Goal: Find contact information: Find contact information

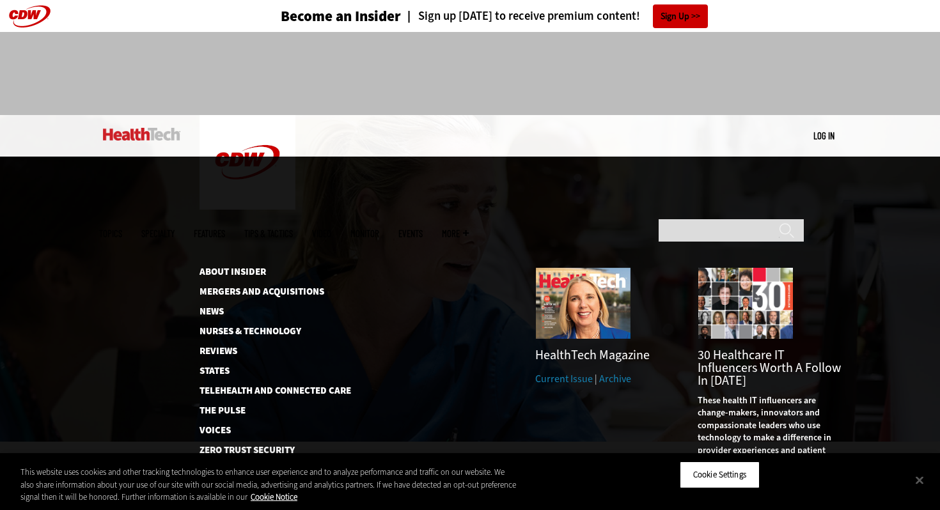
click at [469, 229] on span "More" at bounding box center [455, 234] width 27 height 10
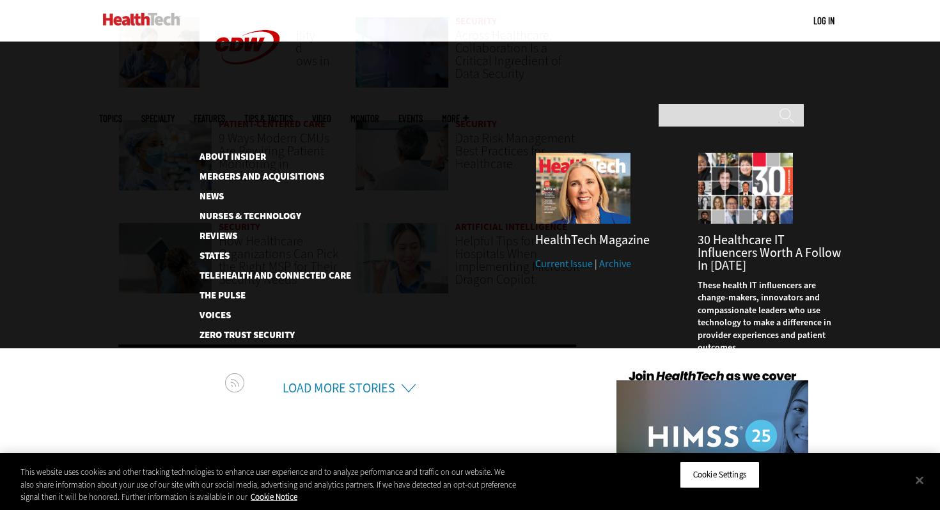
scroll to position [3228, 0]
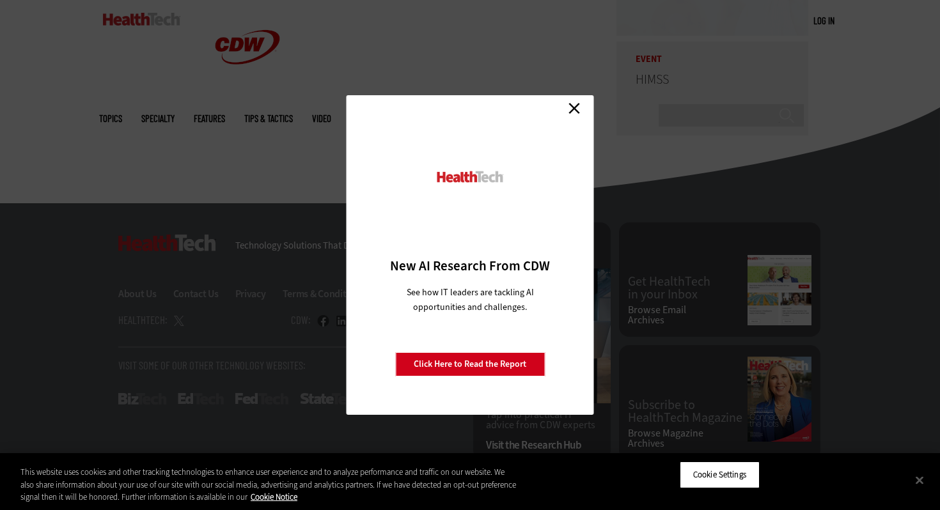
click at [573, 113] on link "Close" at bounding box center [573, 107] width 19 height 19
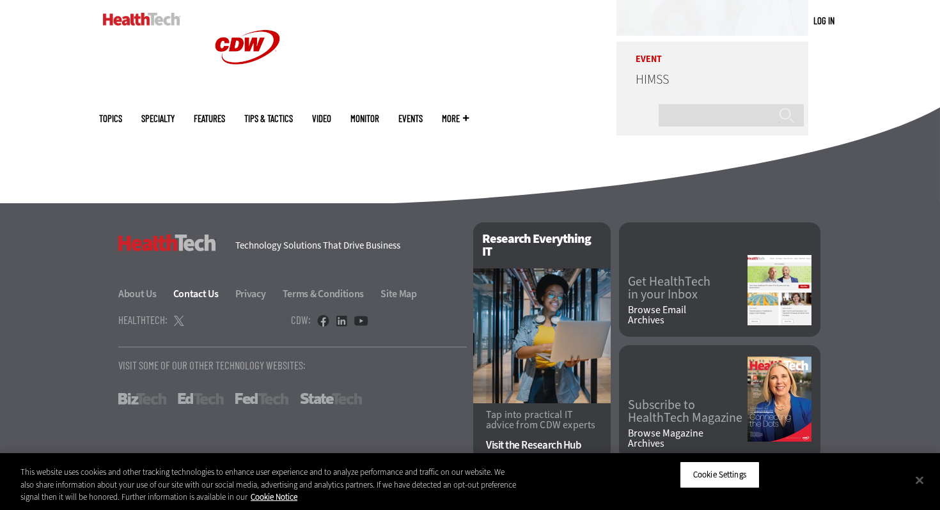
click at [199, 291] on link "Contact Us" at bounding box center [203, 293] width 60 height 13
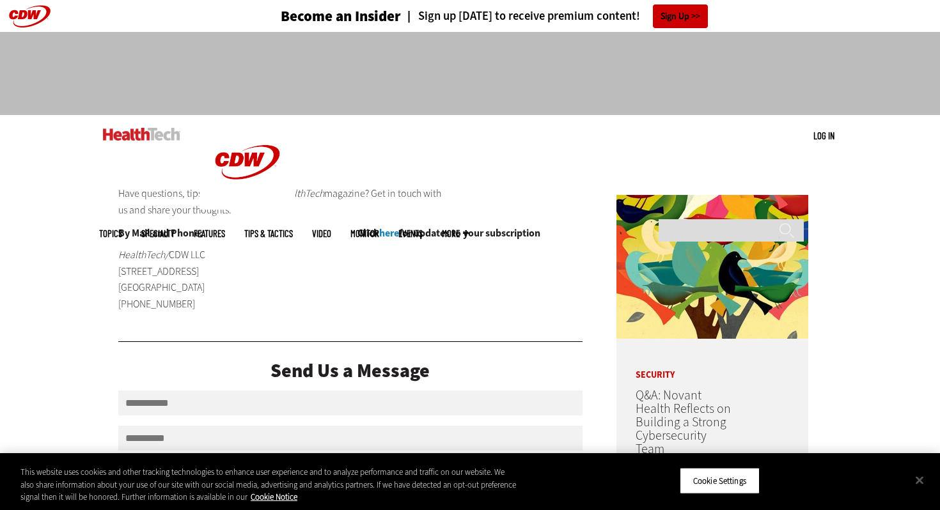
click at [225, 229] on link "Features" at bounding box center [209, 234] width 31 height 10
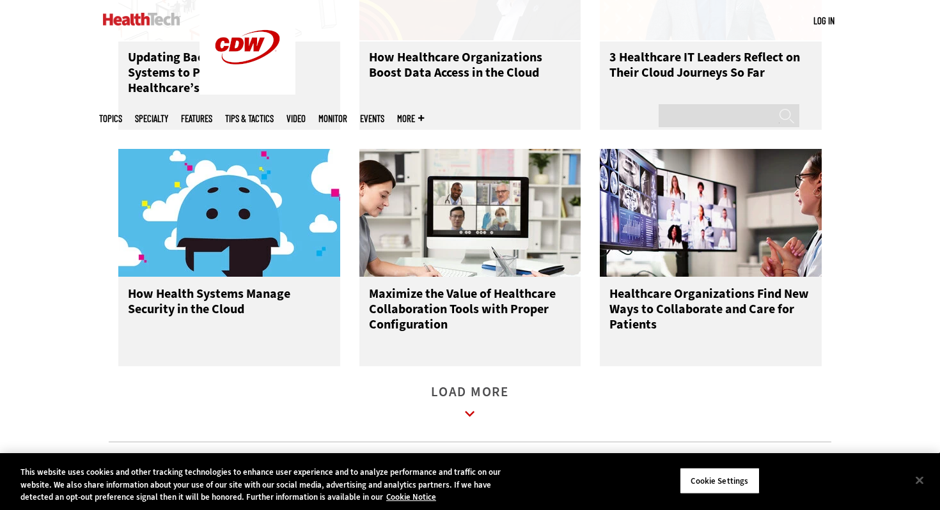
scroll to position [1789, 0]
